Goal: Task Accomplishment & Management: Manage account settings

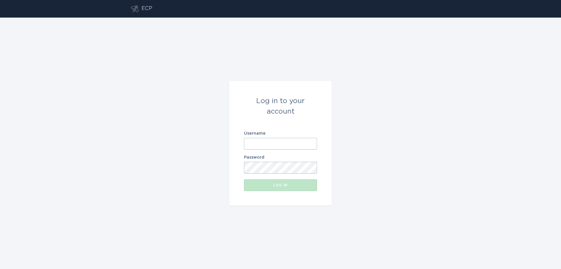
click at [275, 142] on input "Username" at bounding box center [280, 144] width 73 height 12
type input "[EMAIL_ADDRESS][DOMAIN_NAME]"
click at [411, 134] on div "Log in to your account Username [EMAIL_ADDRESS][DOMAIN_NAME] Password Log in" at bounding box center [280, 144] width 561 height 252
click at [292, 144] on input "[EMAIL_ADDRESS][DOMAIN_NAME]" at bounding box center [280, 144] width 73 height 12
click at [274, 187] on button "Log in" at bounding box center [280, 185] width 73 height 12
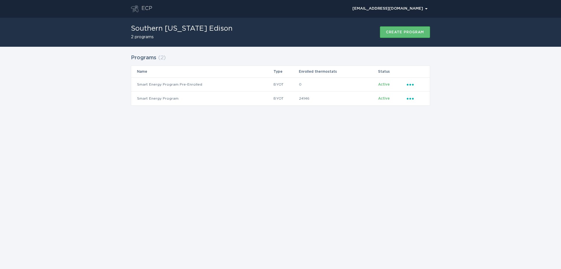
click at [274, 187] on div "ECP [EMAIL_ADDRESS][DOMAIN_NAME] Chevron [GEOGRAPHIC_DATA][US_STATE] Edison 2 p…" at bounding box center [280, 134] width 561 height 269
click at [412, 97] on icon "Ellipsis" at bounding box center [411, 97] width 8 height 5
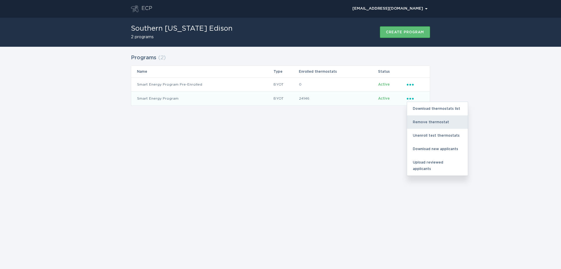
click at [427, 121] on div "Remove thermostat" at bounding box center [437, 121] width 61 height 13
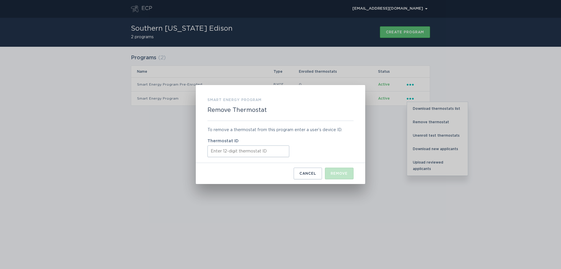
click at [234, 153] on input "Thermostat ID" at bounding box center [249, 152] width 82 height 12
paste input "445237760558"
type input "445237760558"
click at [334, 172] on div "Remove" at bounding box center [339, 174] width 17 height 4
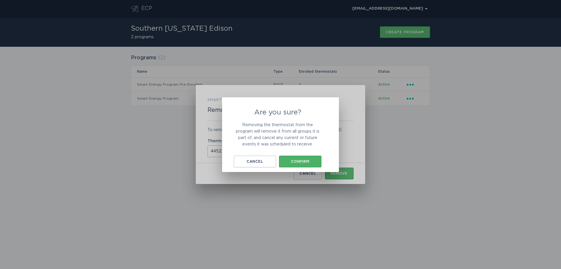
click at [305, 161] on div "Confirm" at bounding box center [300, 162] width 37 height 4
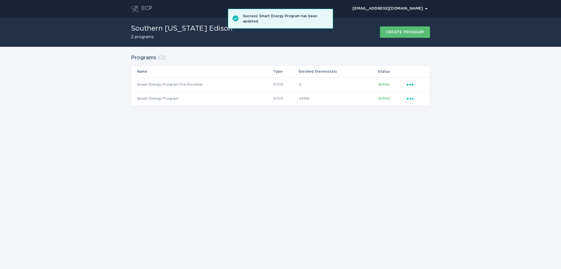
click at [304, 161] on div "ECP [EMAIL_ADDRESS][DOMAIN_NAME] Chevron [GEOGRAPHIC_DATA][US_STATE] Edison 2 p…" at bounding box center [280, 134] width 561 height 269
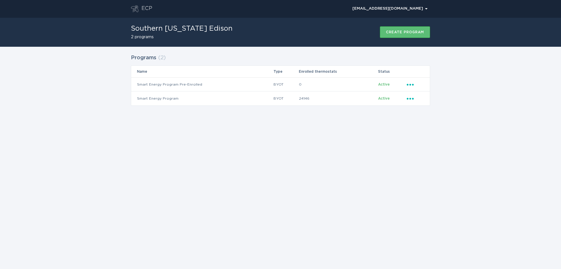
click at [134, 165] on div "ECP [EMAIL_ADDRESS][DOMAIN_NAME] Chevron [GEOGRAPHIC_DATA][US_STATE] Edison 2 p…" at bounding box center [280, 134] width 561 height 269
click at [118, 160] on div "ECP [EMAIL_ADDRESS][DOMAIN_NAME] Chevron [GEOGRAPHIC_DATA][US_STATE] Edison 2 p…" at bounding box center [280, 134] width 561 height 269
click at [144, 169] on div "ECP [EMAIL_ADDRESS][DOMAIN_NAME] Chevron [GEOGRAPHIC_DATA][US_STATE] Edison 2 p…" at bounding box center [280, 134] width 561 height 269
click at [255, 160] on div "ECP [EMAIL_ADDRESS][DOMAIN_NAME] Chevron [GEOGRAPHIC_DATA][US_STATE] Edison 2 p…" at bounding box center [280, 134] width 561 height 269
